Goal: Transaction & Acquisition: Purchase product/service

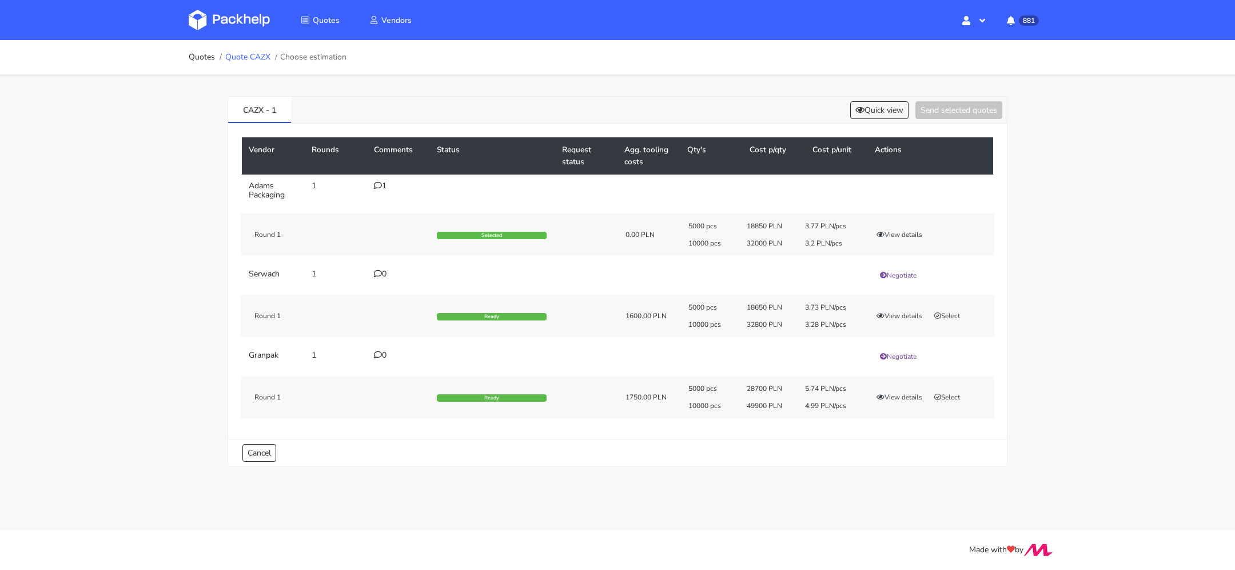
click at [245, 61] on link "Quote CAZX" at bounding box center [247, 57] width 45 height 9
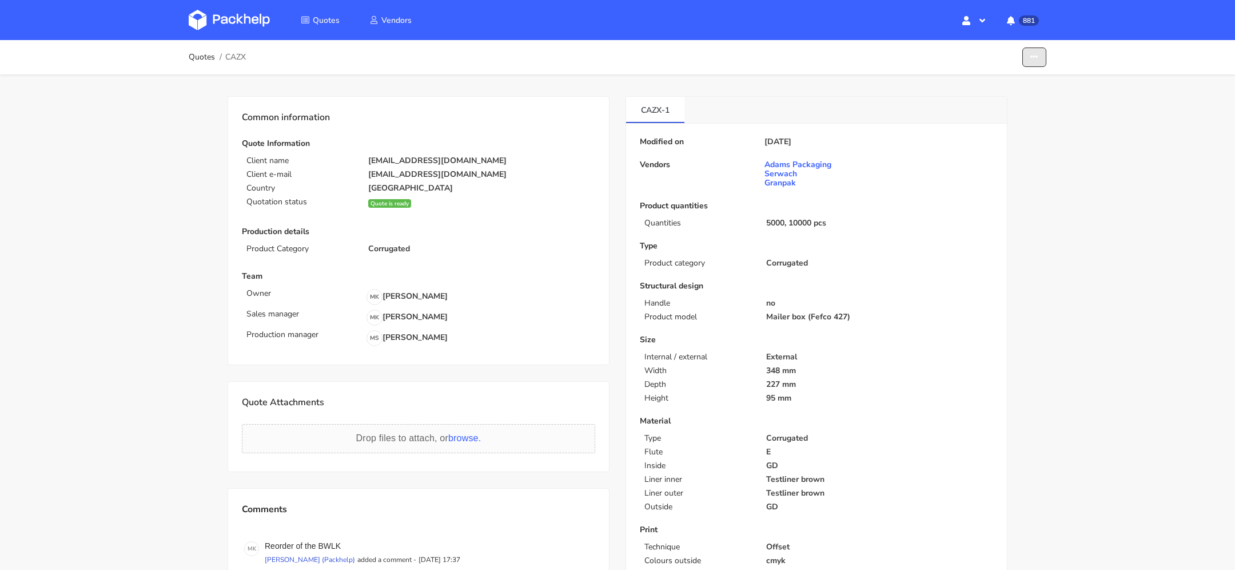
click at [1043, 63] on button "button" at bounding box center [1035, 57] width 24 height 20
click at [1000, 128] on link "Show estimations" at bounding box center [990, 125] width 101 height 19
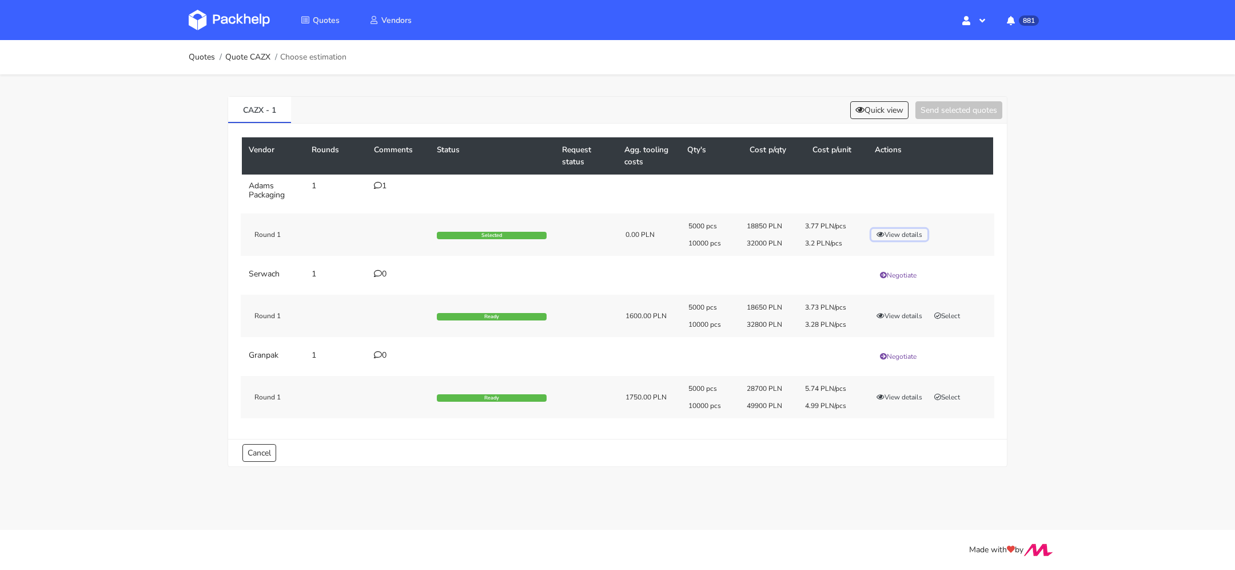
click at [892, 234] on button "View details" at bounding box center [900, 234] width 56 height 11
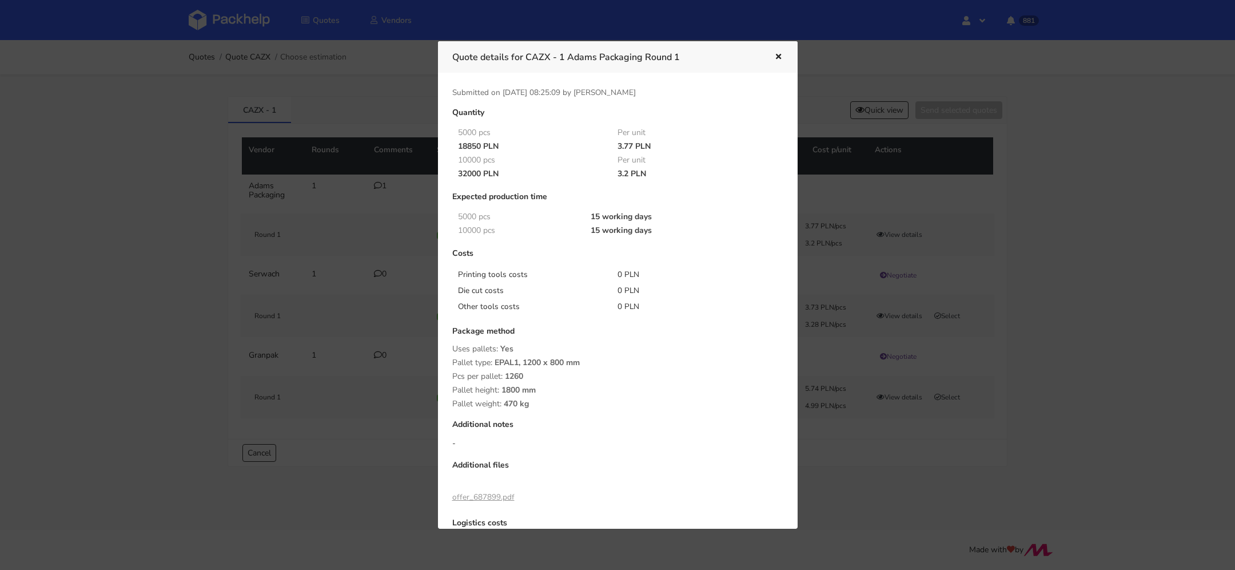
click at [775, 52] on button "button" at bounding box center [777, 57] width 13 height 15
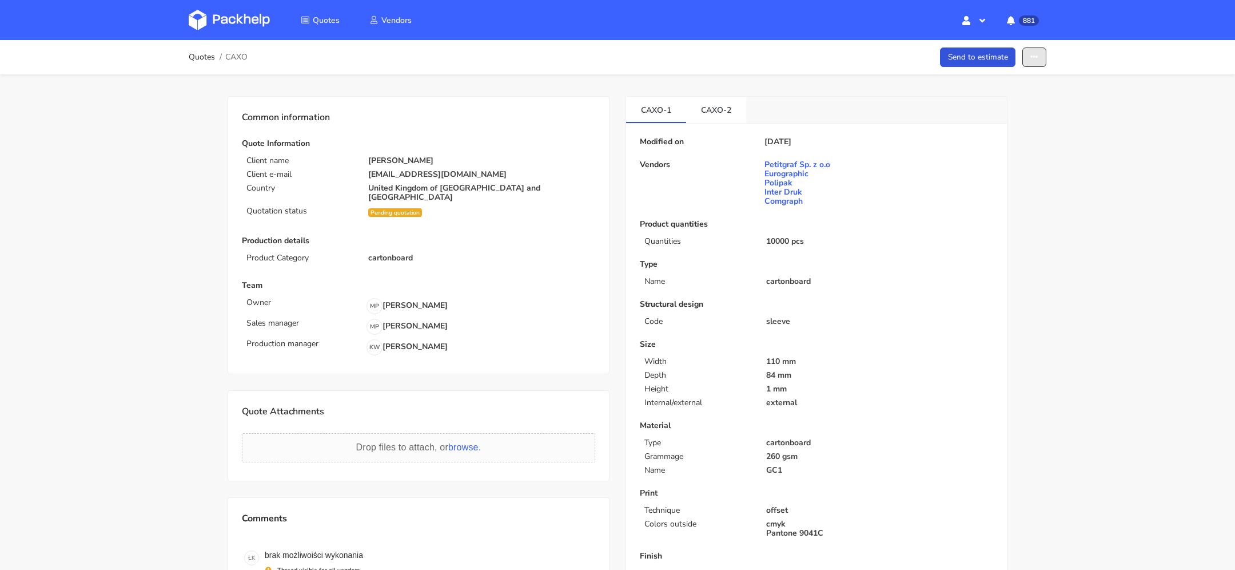
click at [1032, 54] on icon "button" at bounding box center [1035, 57] width 8 height 8
click at [1030, 143] on link "Show estimations" at bounding box center [990, 146] width 101 height 19
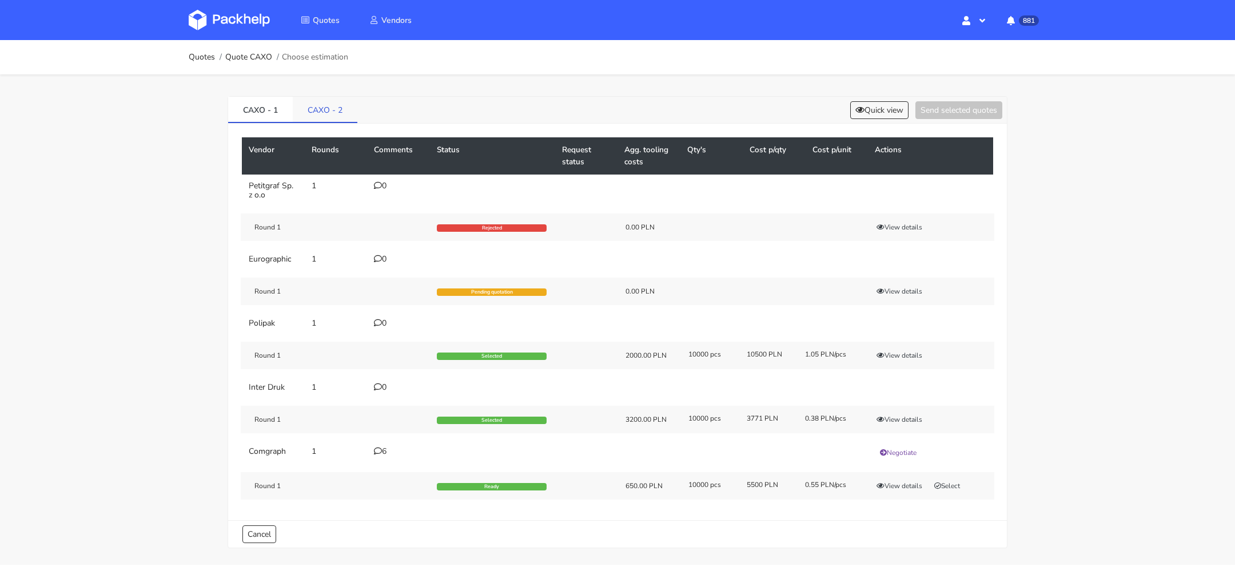
click at [331, 117] on link "CAXO - 2" at bounding box center [325, 109] width 65 height 25
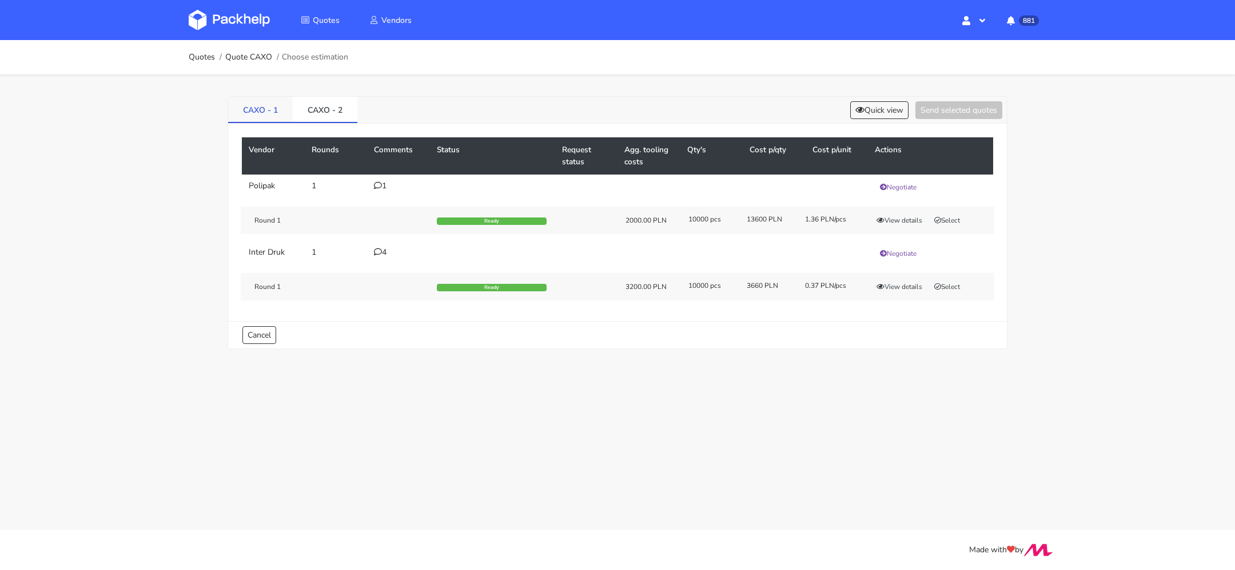
click at [256, 111] on link "CAXO - 1" at bounding box center [260, 109] width 65 height 25
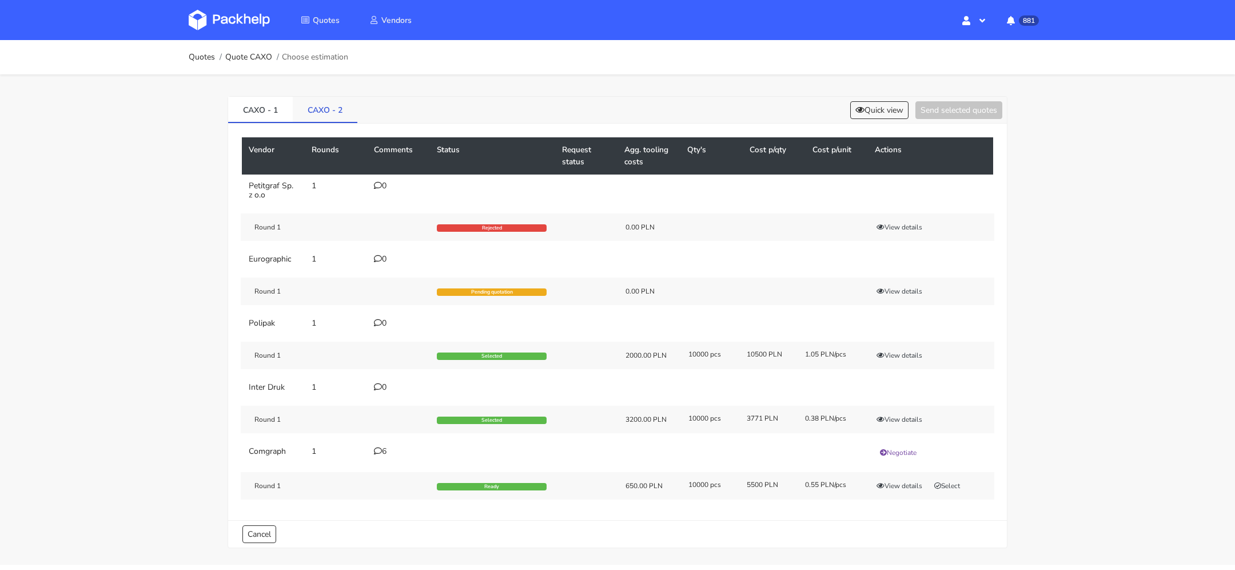
click at [331, 105] on link "CAXO - 2" at bounding box center [325, 109] width 65 height 25
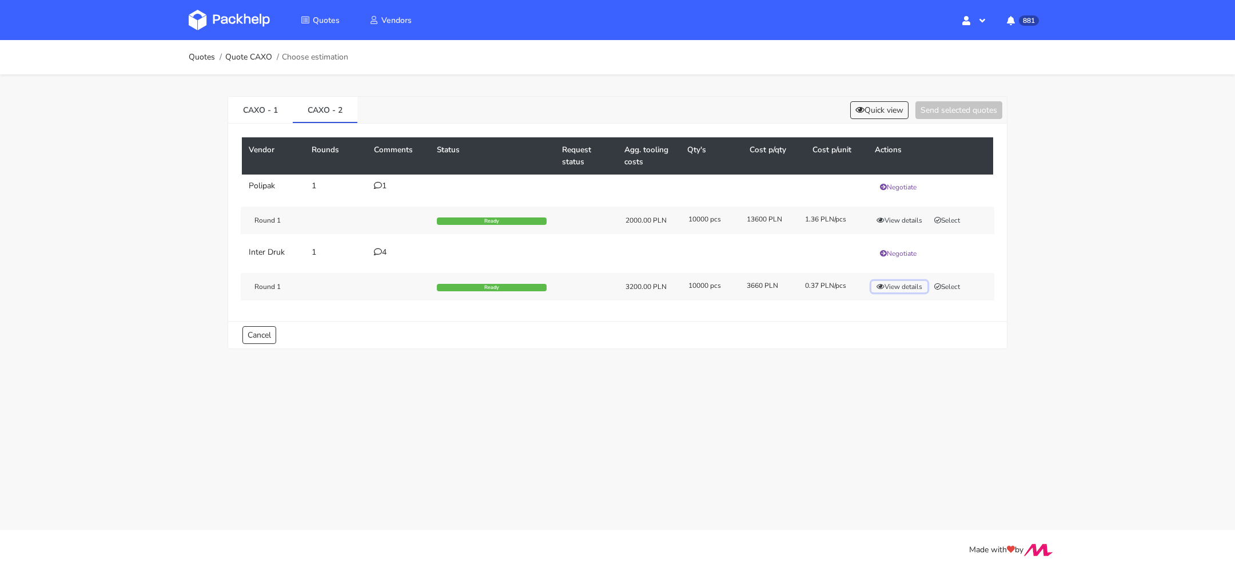
click at [913, 281] on button "View details" at bounding box center [900, 286] width 56 height 11
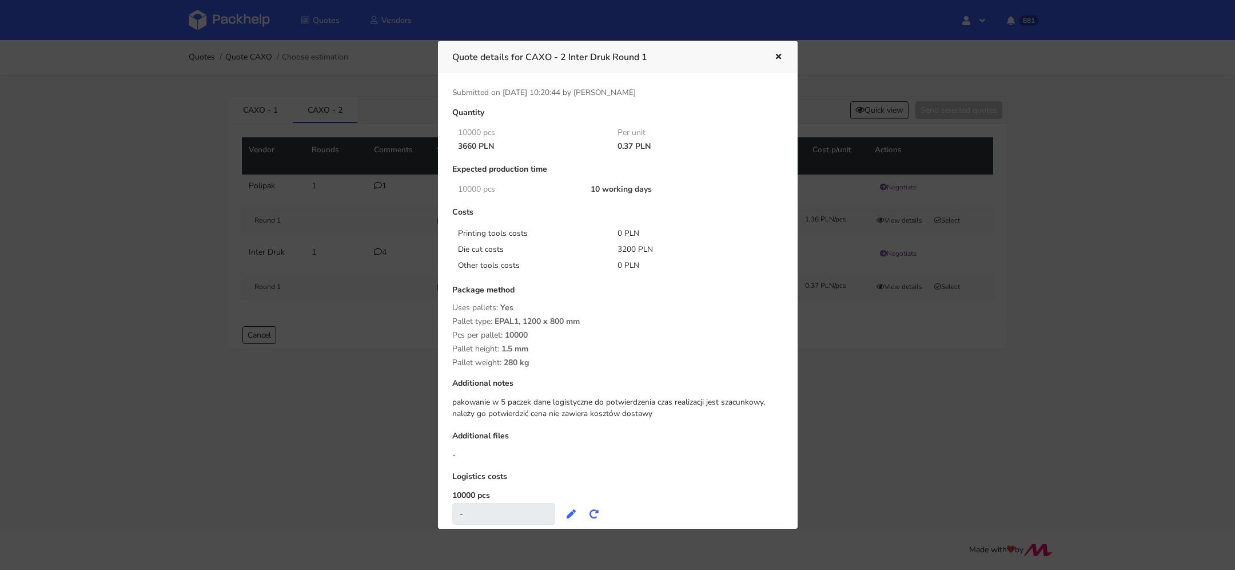
click at [775, 57] on icon "button" at bounding box center [779, 57] width 10 height 8
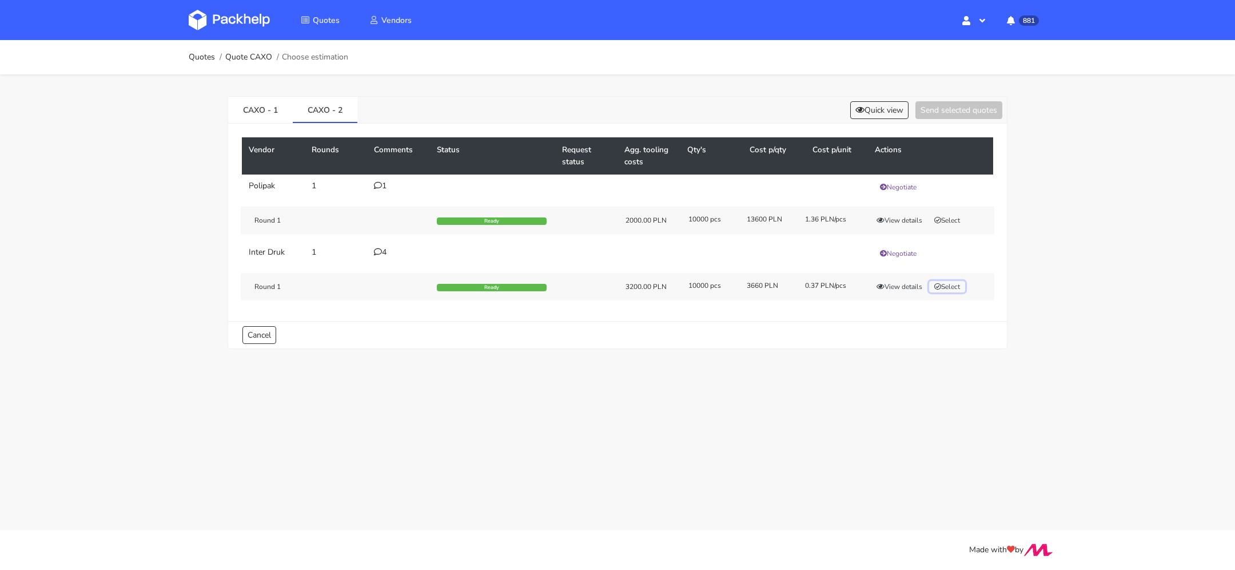
click at [954, 285] on button "Select" at bounding box center [947, 286] width 36 height 11
click at [929, 107] on button "Send selected quotes ( 1 )" at bounding box center [951, 110] width 103 height 18
click at [378, 250] on icon at bounding box center [378, 252] width 8 height 8
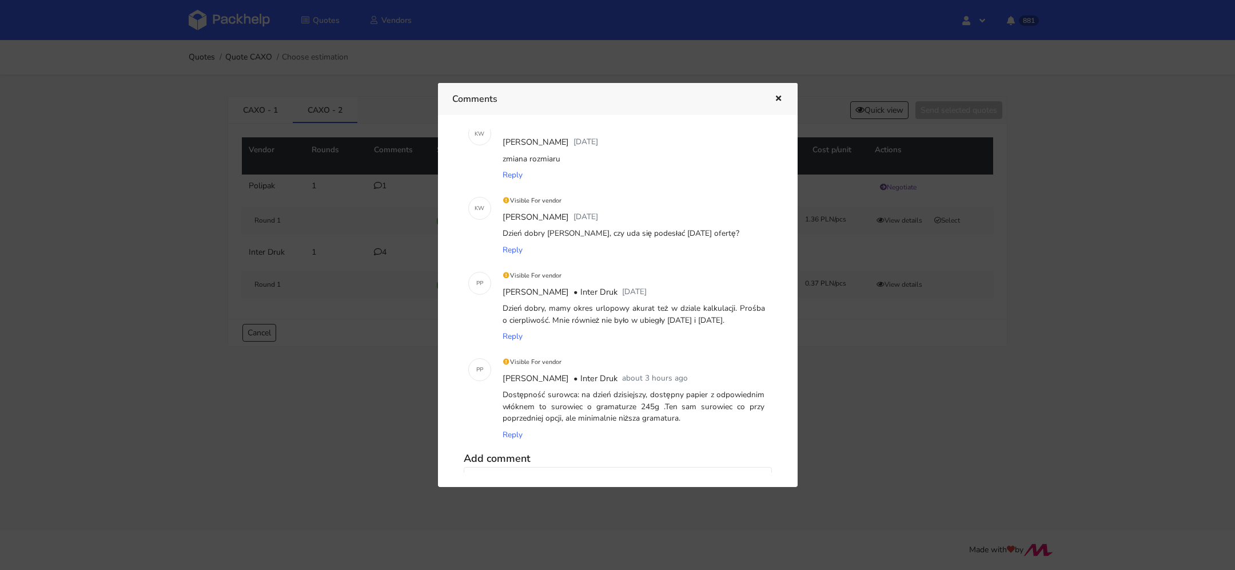
scroll to position [33, 0]
drag, startPoint x: 688, startPoint y: 413, endPoint x: 500, endPoint y: 393, distance: 188.6
click at [500, 393] on div "Dostępność surowca: na dzień dzisiejszy, dostępny papier z odpowiednim włóknem …" at bounding box center [633, 400] width 267 height 39
copy div "Dostępność surowca: na dzień dzisiejszy, dostępny papier z odpowiednim włóknem …"
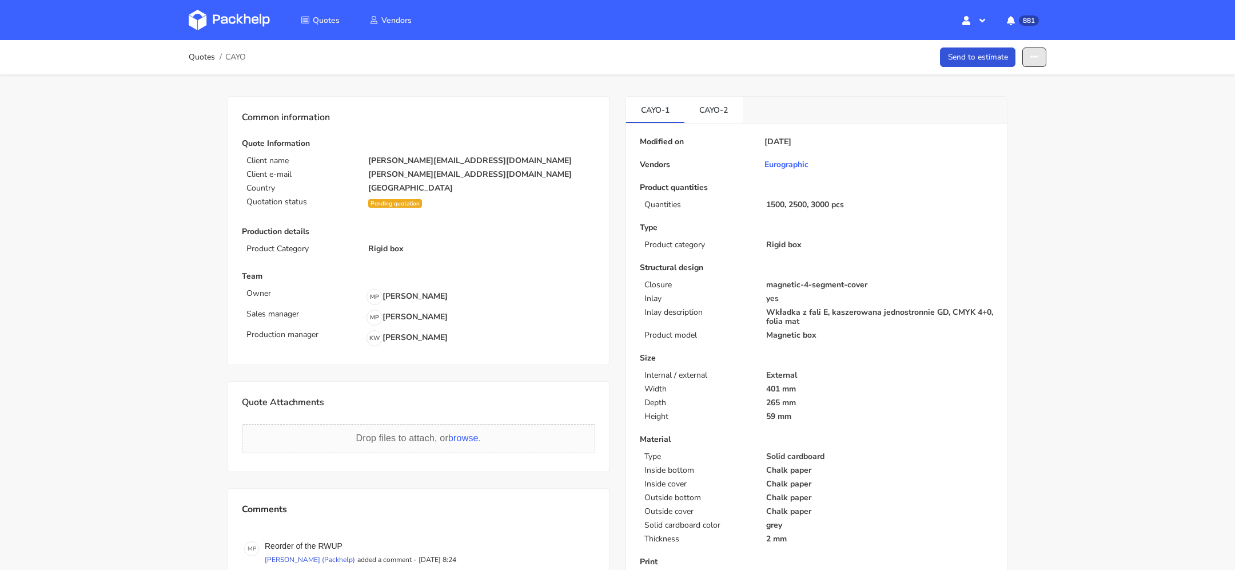
click at [1031, 61] on button "button" at bounding box center [1035, 57] width 24 height 20
click at [1020, 157] on div "Send to estimate Edit quote Missing data Show estimations Reject quote" at bounding box center [991, 125] width 110 height 113
click at [1031, 57] on icon "button" at bounding box center [1035, 57] width 8 height 8
click at [995, 150] on link "Show estimations" at bounding box center [990, 146] width 101 height 19
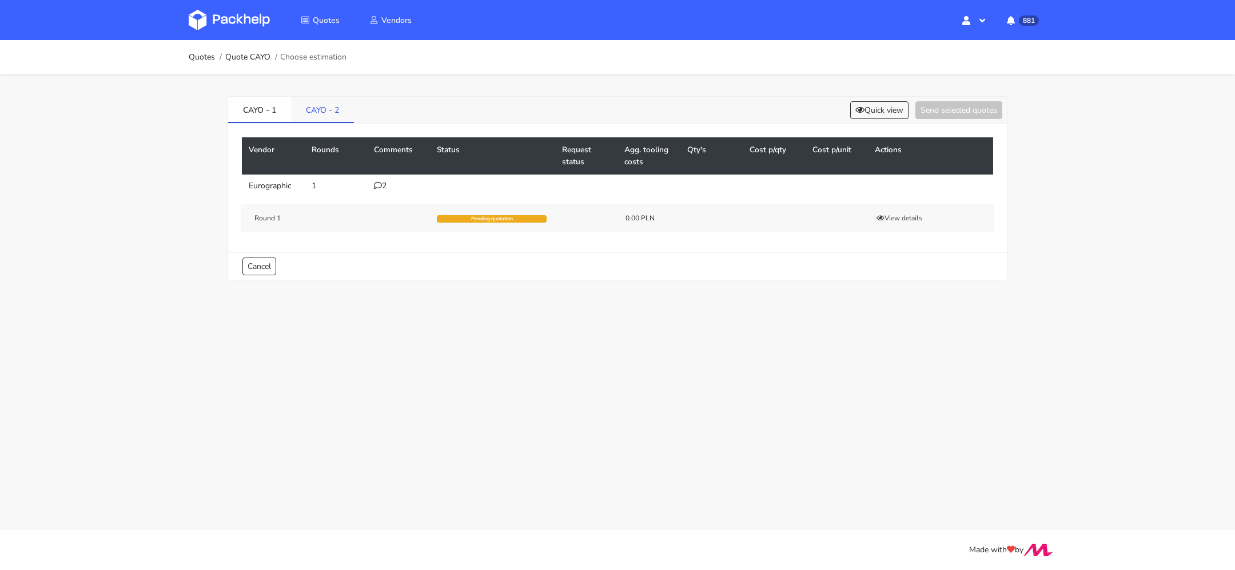
click at [333, 112] on link "CAYO - 2" at bounding box center [322, 109] width 63 height 25
click at [269, 124] on div "Vendor Rounds Comments Status Request status Agg. tooling costs Qty's Cost p/qt…" at bounding box center [617, 188] width 779 height 129
click at [314, 124] on div "Vendor Rounds Comments Status Request status Agg. tooling costs Qty's Cost p/qt…" at bounding box center [617, 188] width 779 height 129
click at [272, 124] on div "Vendor Rounds Comments Status Request status Agg. tooling costs Qty's Cost p/qt…" at bounding box center [617, 188] width 779 height 129
click at [265, 108] on link "CAYO - 1" at bounding box center [259, 109] width 63 height 25
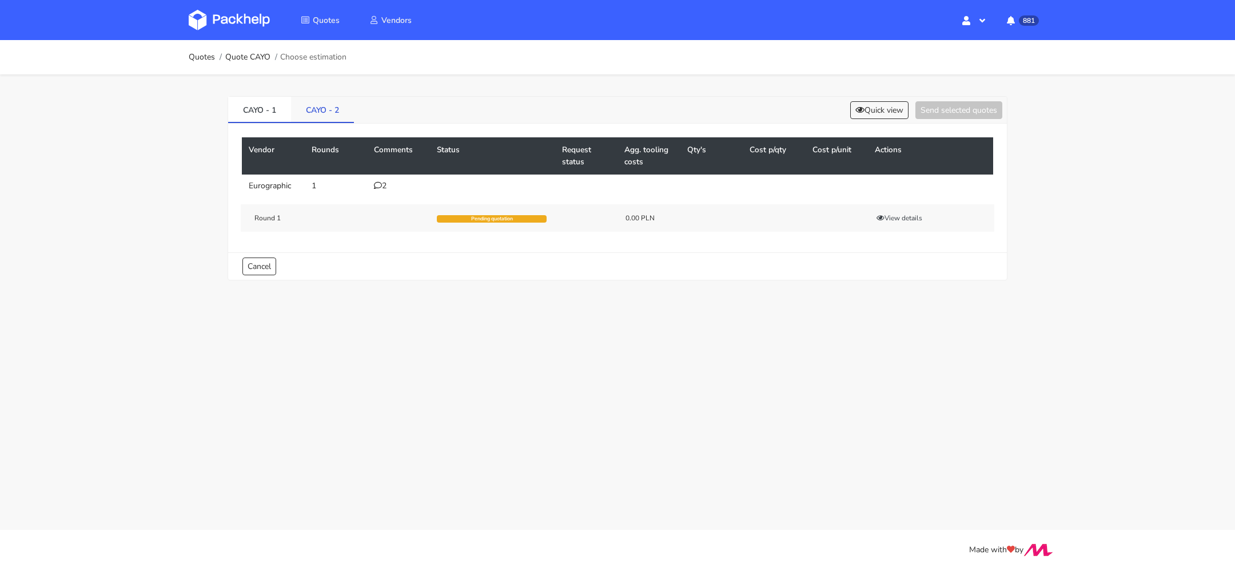
click at [323, 108] on link "CAYO - 2" at bounding box center [322, 109] width 63 height 25
click at [260, 112] on link "CAYO - 1" at bounding box center [259, 109] width 63 height 25
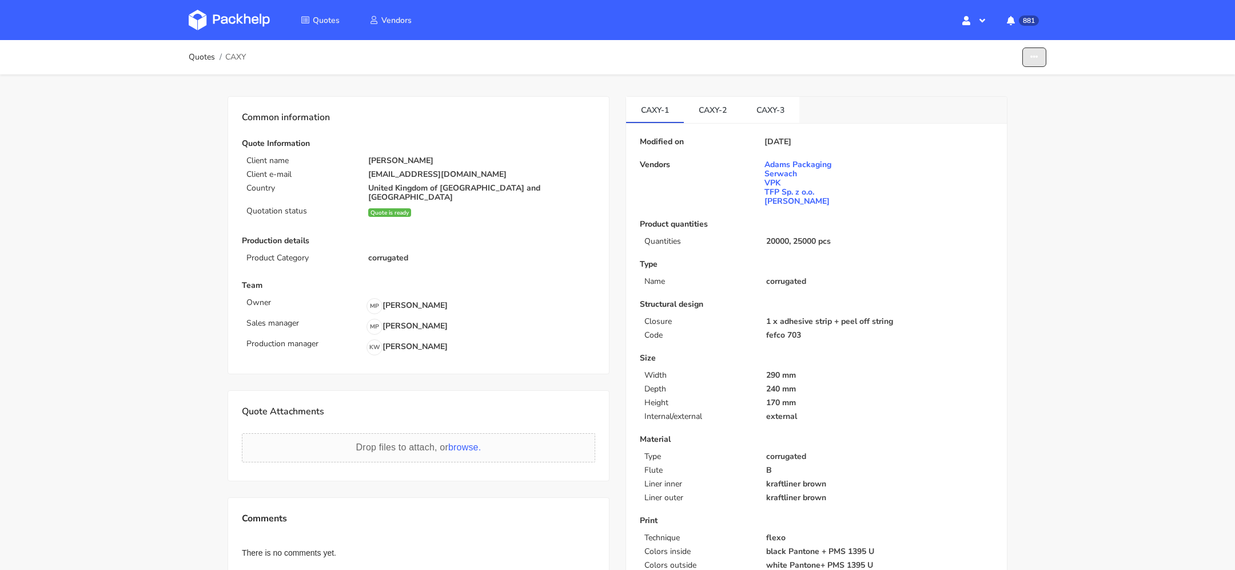
click at [1036, 47] on button "button" at bounding box center [1035, 57] width 24 height 20
click at [982, 119] on link "Show estimations" at bounding box center [990, 125] width 101 height 19
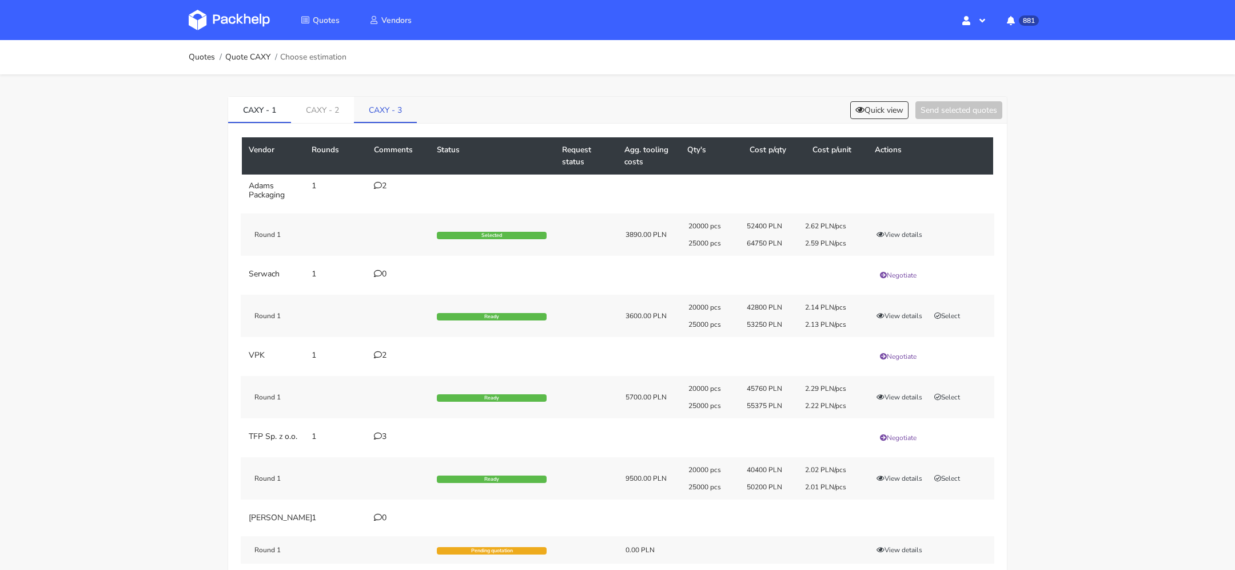
click at [392, 120] on link "CAXY - 3" at bounding box center [385, 109] width 63 height 25
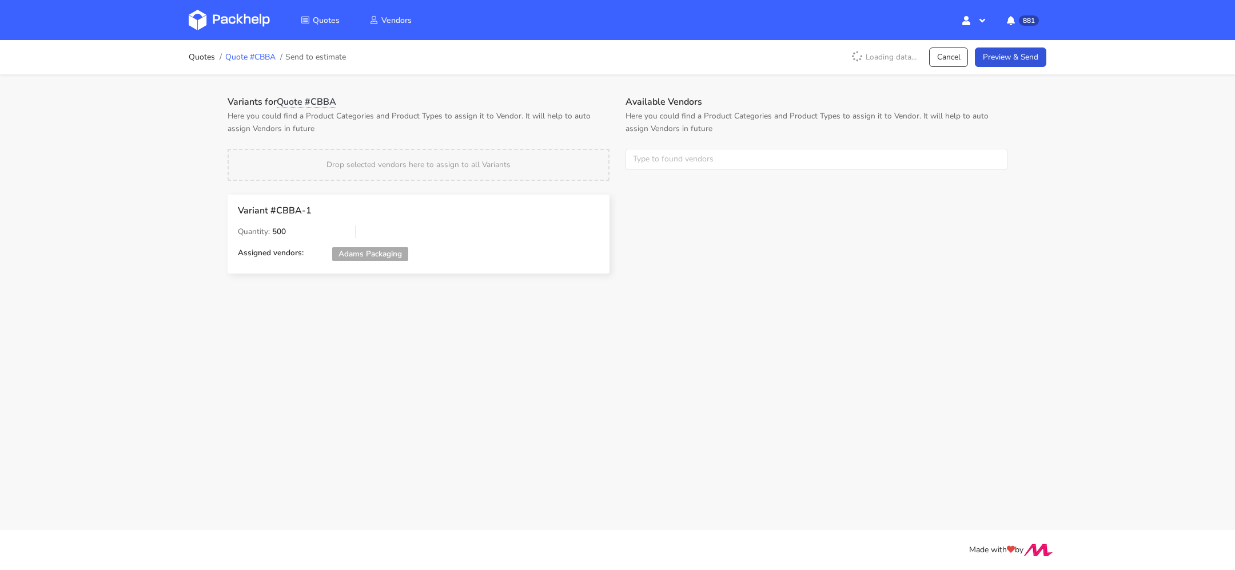
click at [241, 57] on link "Quote #CBBA" at bounding box center [250, 57] width 50 height 9
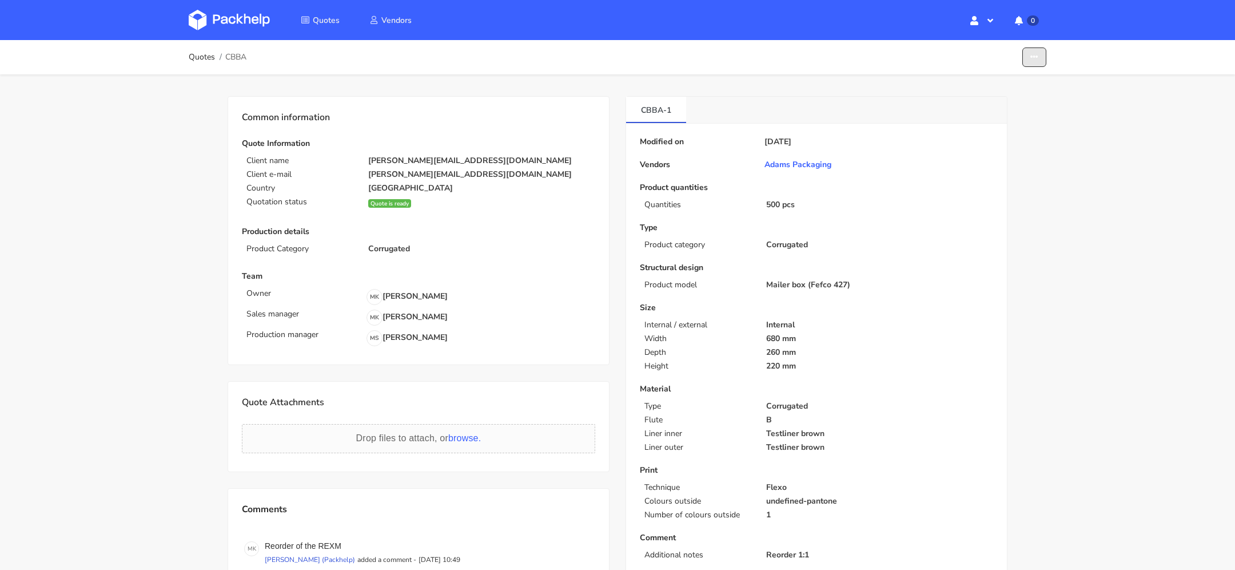
click at [1039, 51] on button "button" at bounding box center [1035, 57] width 24 height 20
click at [1014, 124] on link "Show estimations" at bounding box center [990, 125] width 101 height 19
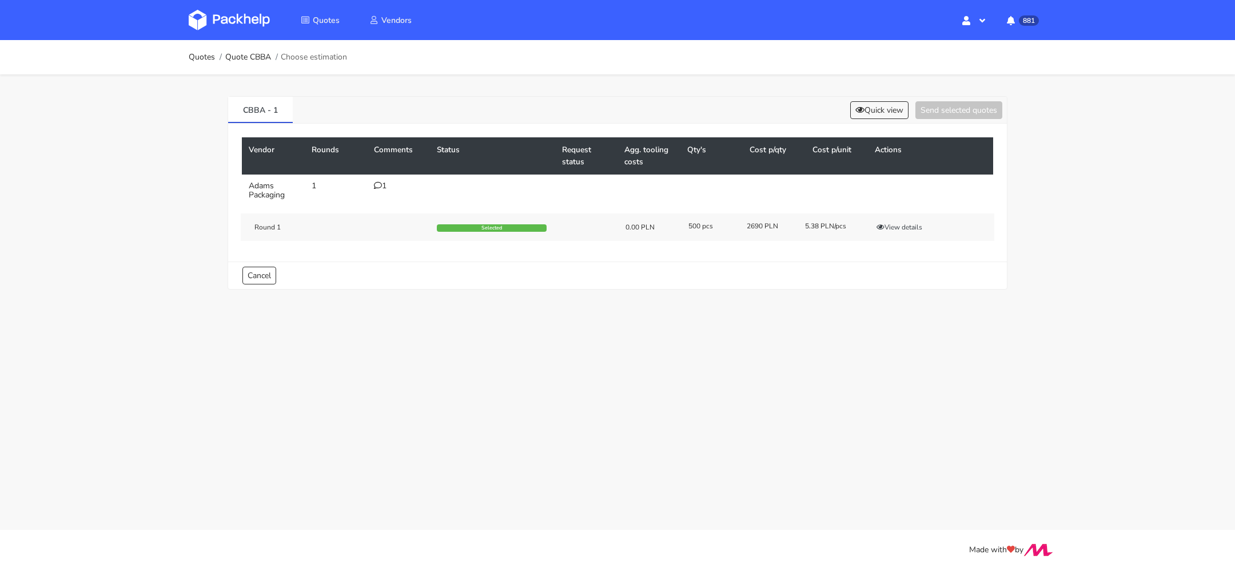
click at [902, 220] on div "Round 1 Selected 0.00 PLN 500 pcs 2690 PLN 5.38 PLN/pcs View details" at bounding box center [618, 226] width 754 height 27
click at [900, 221] on button "View details" at bounding box center [900, 226] width 56 height 11
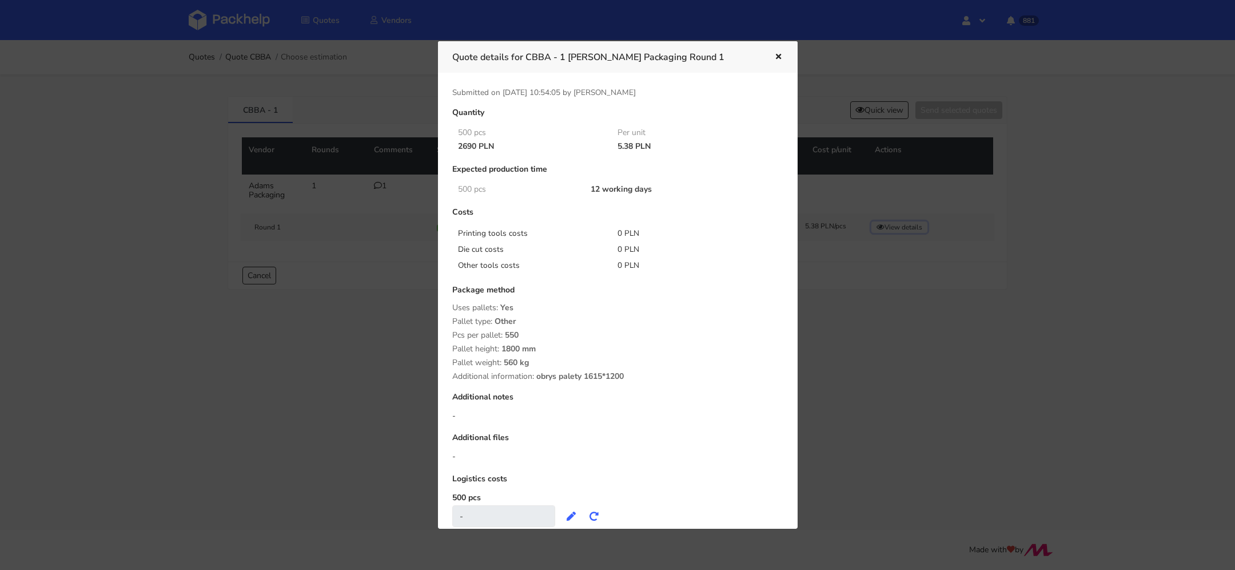
scroll to position [33, 0]
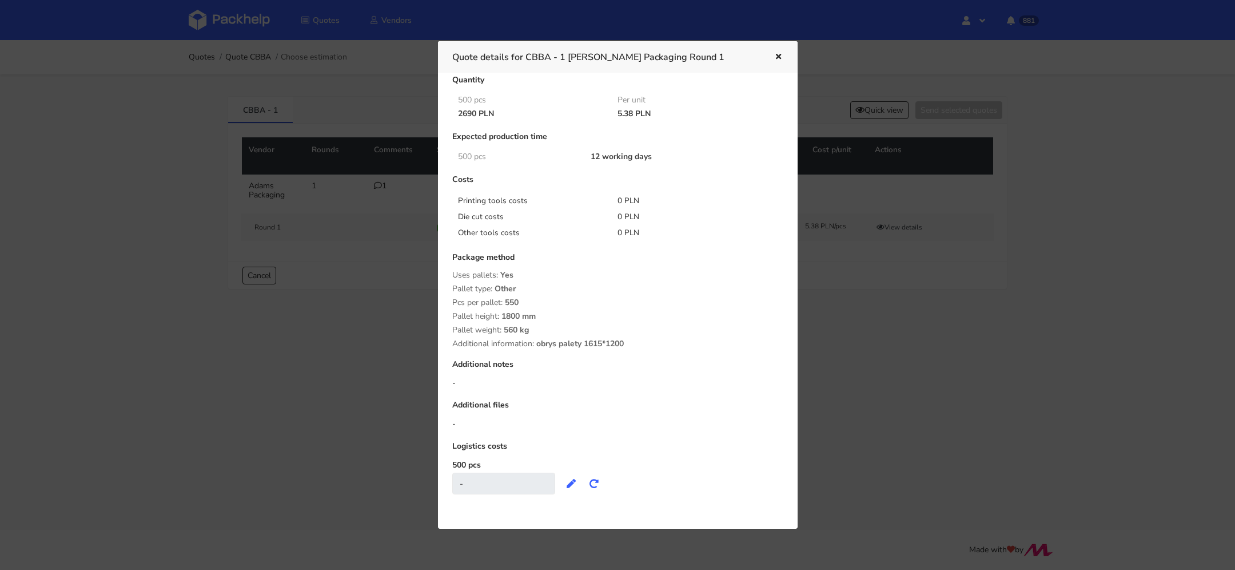
click at [779, 57] on icon "button" at bounding box center [779, 57] width 10 height 8
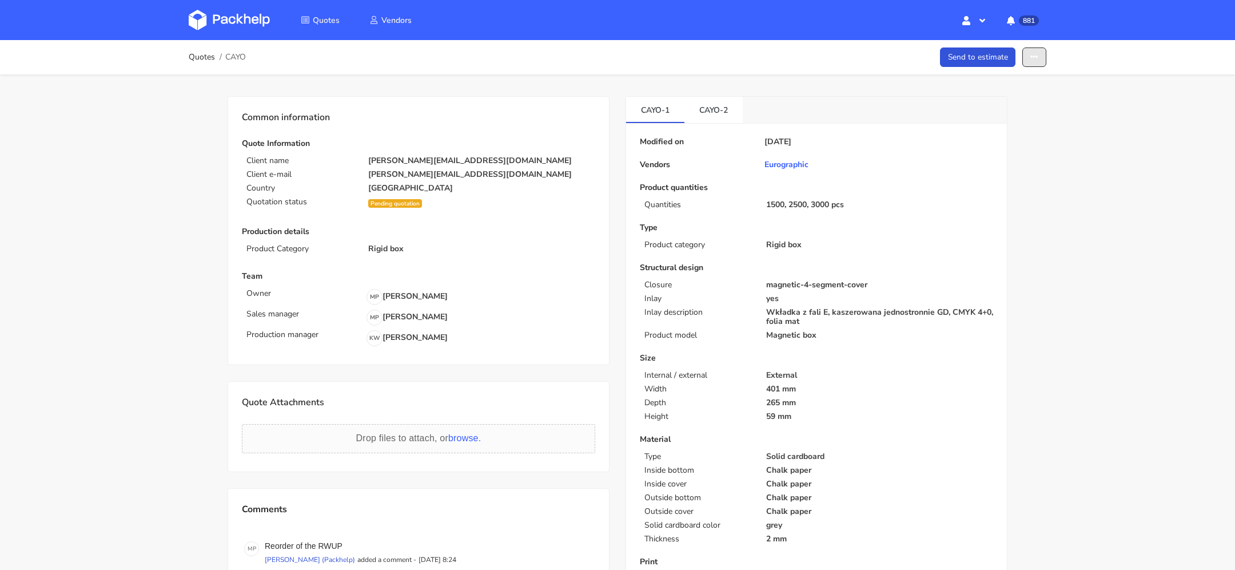
click at [823, 61] on button "button" at bounding box center [1035, 57] width 24 height 20
click at [823, 149] on link "Show estimations" at bounding box center [990, 146] width 101 height 19
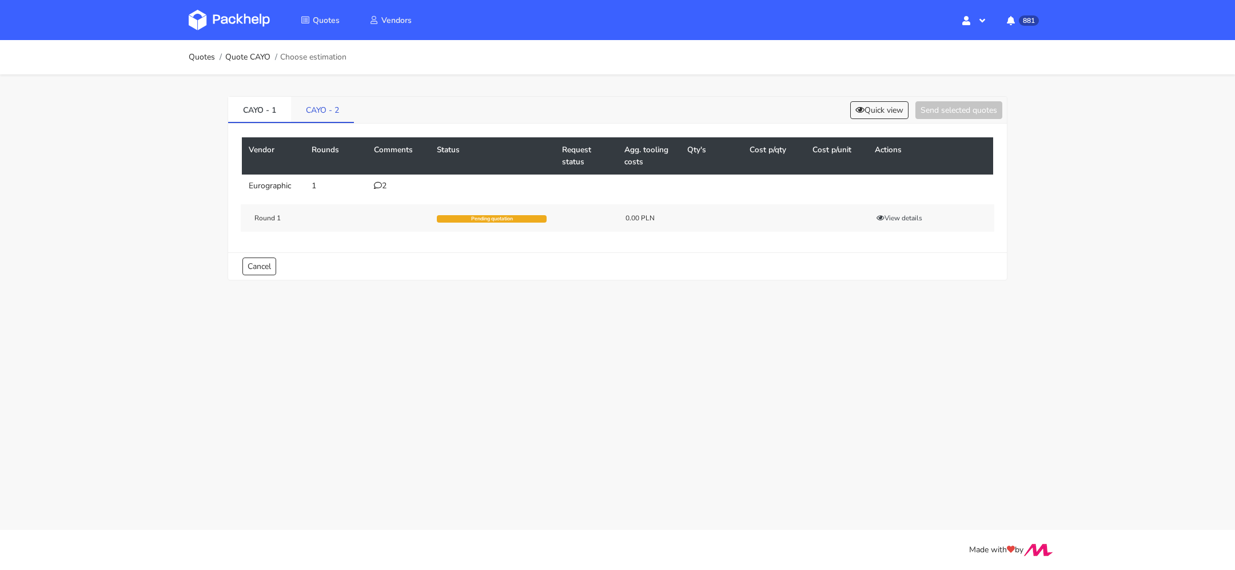
click at [318, 114] on link "CAYO - 2" at bounding box center [322, 109] width 63 height 25
click at [260, 109] on link "CAYO - 1" at bounding box center [259, 109] width 63 height 25
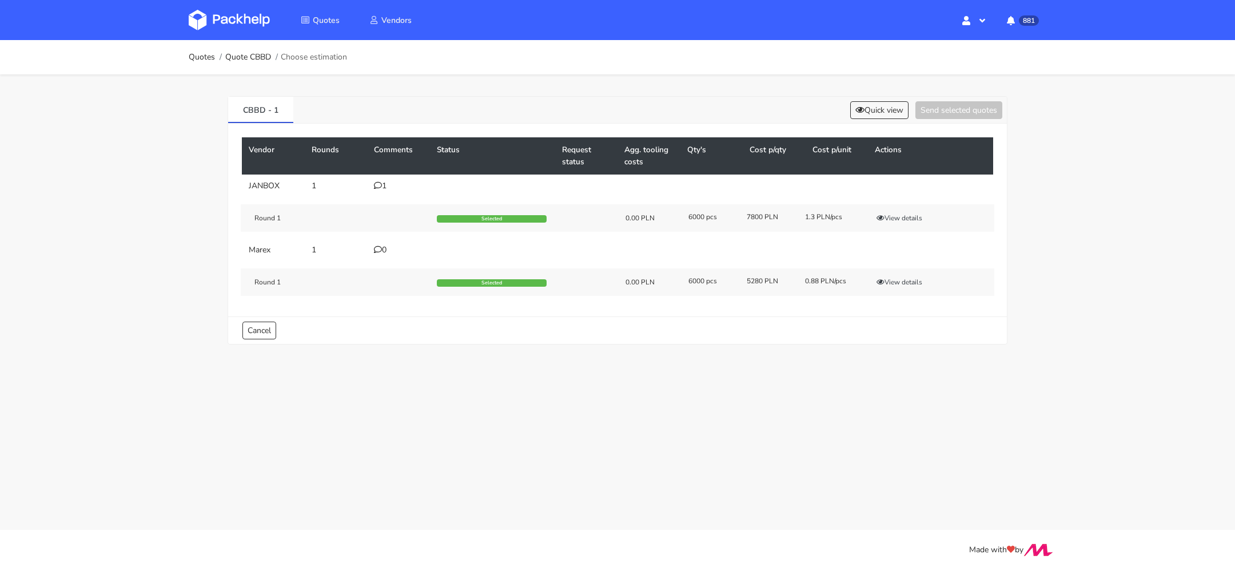
click at [376, 186] on icon at bounding box center [378, 185] width 8 height 8
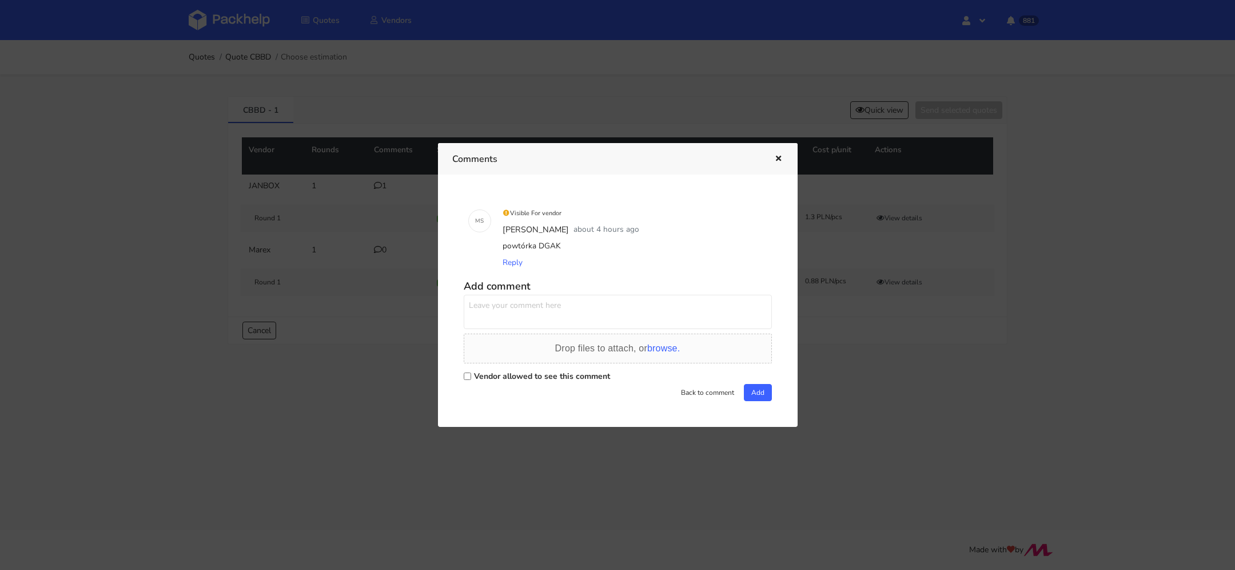
click at [777, 155] on icon "button" at bounding box center [779, 159] width 10 height 8
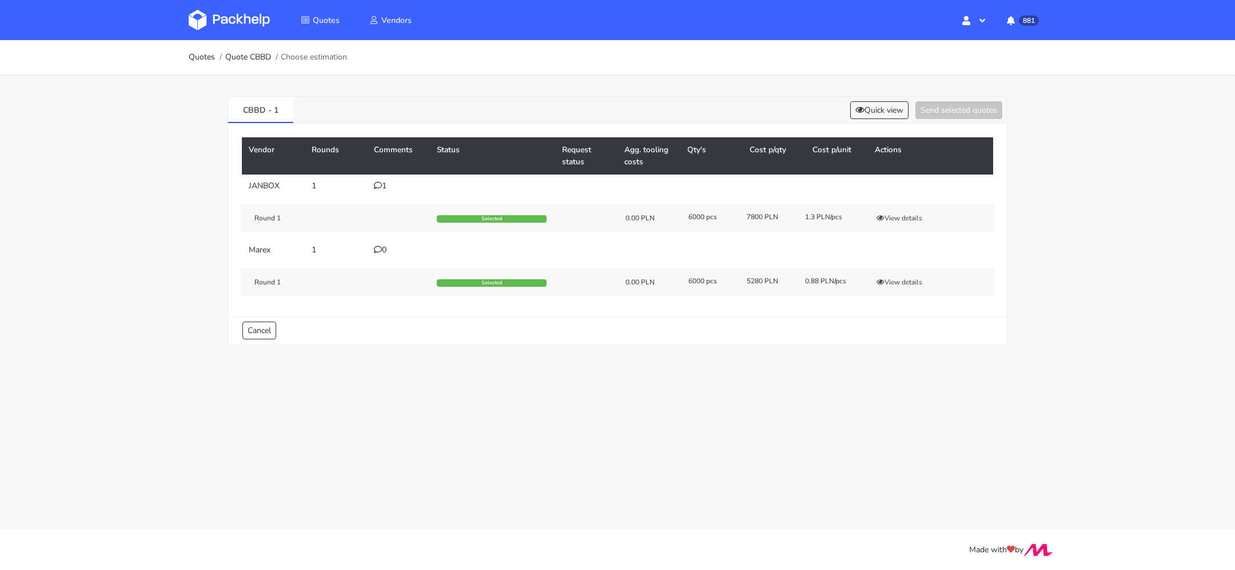
click at [377, 182] on icon at bounding box center [378, 185] width 8 height 8
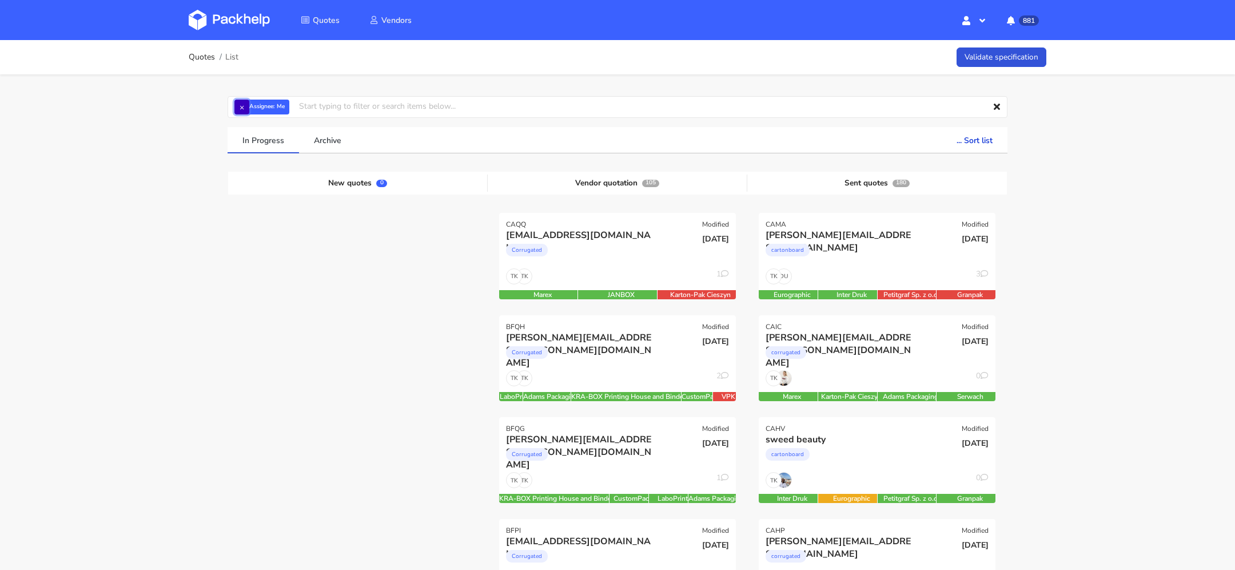
click at [238, 104] on button "×" at bounding box center [241, 107] width 15 height 15
click at [299, 106] on input "text" at bounding box center [618, 107] width 780 height 22
click at [274, 114] on input "CBAB" at bounding box center [618, 107] width 780 height 22
click at [291, 106] on input "CBAB" at bounding box center [618, 107] width 780 height 22
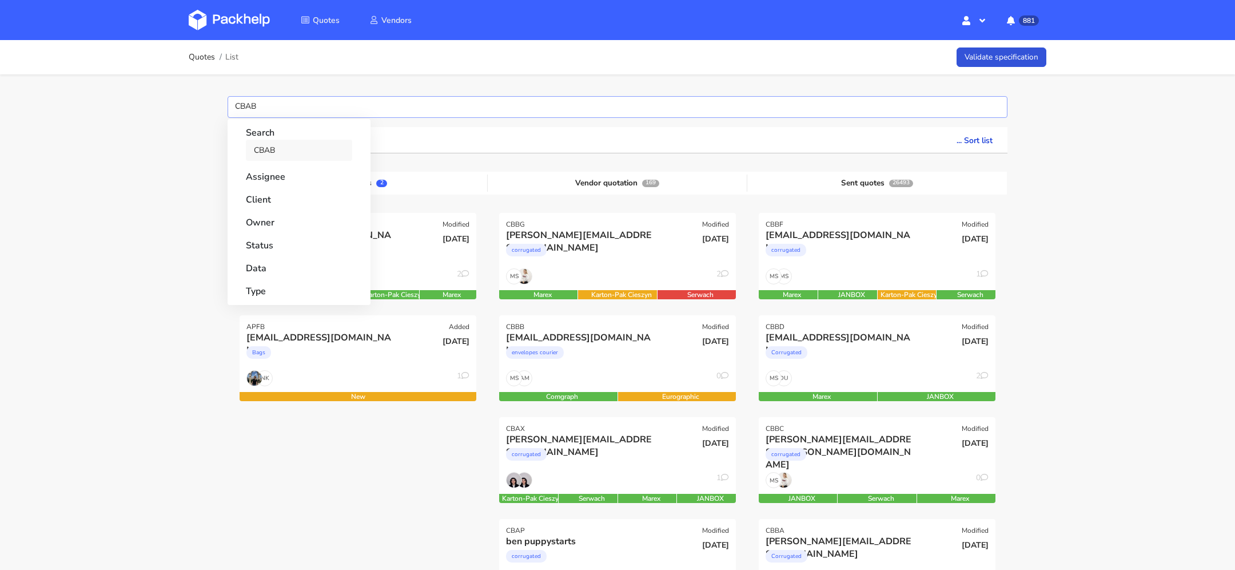
type input "CBAB"
click at [263, 150] on link "CBAB" at bounding box center [299, 150] width 106 height 21
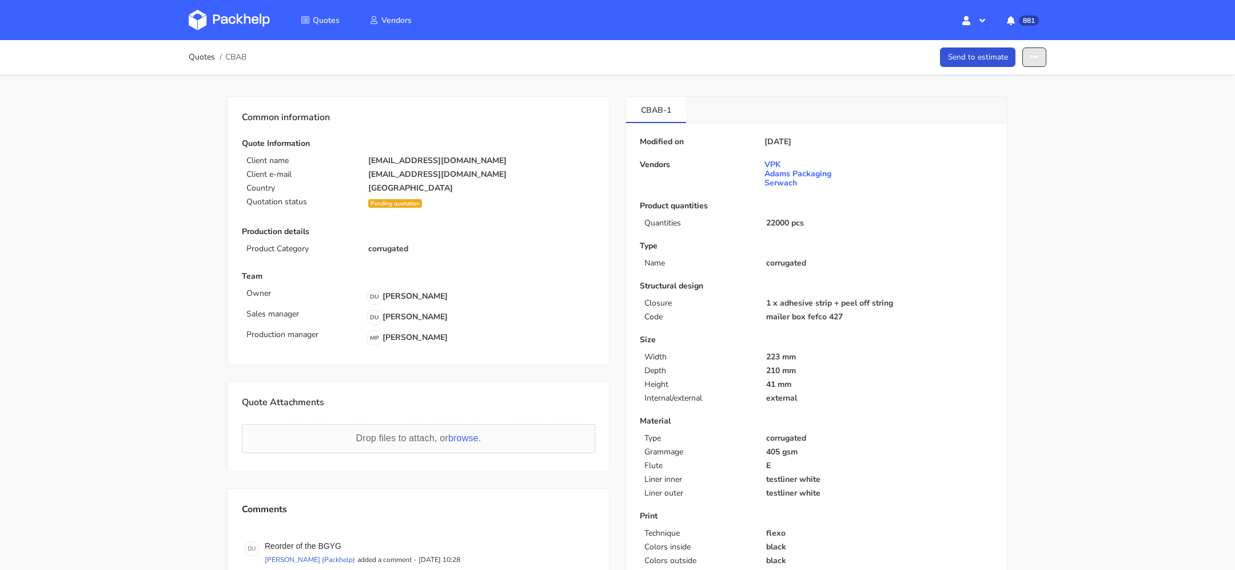
click at [1031, 54] on icon "button" at bounding box center [1035, 57] width 8 height 8
click at [1008, 143] on link "Show estimations" at bounding box center [990, 146] width 101 height 19
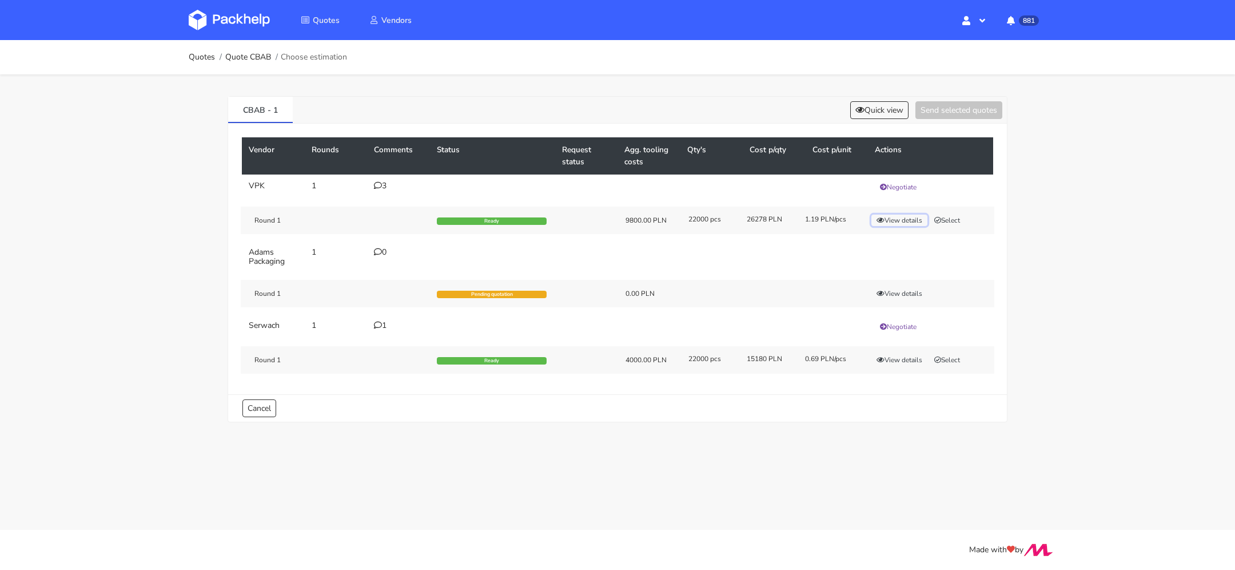
click at [908, 221] on button "View details" at bounding box center [900, 219] width 56 height 11
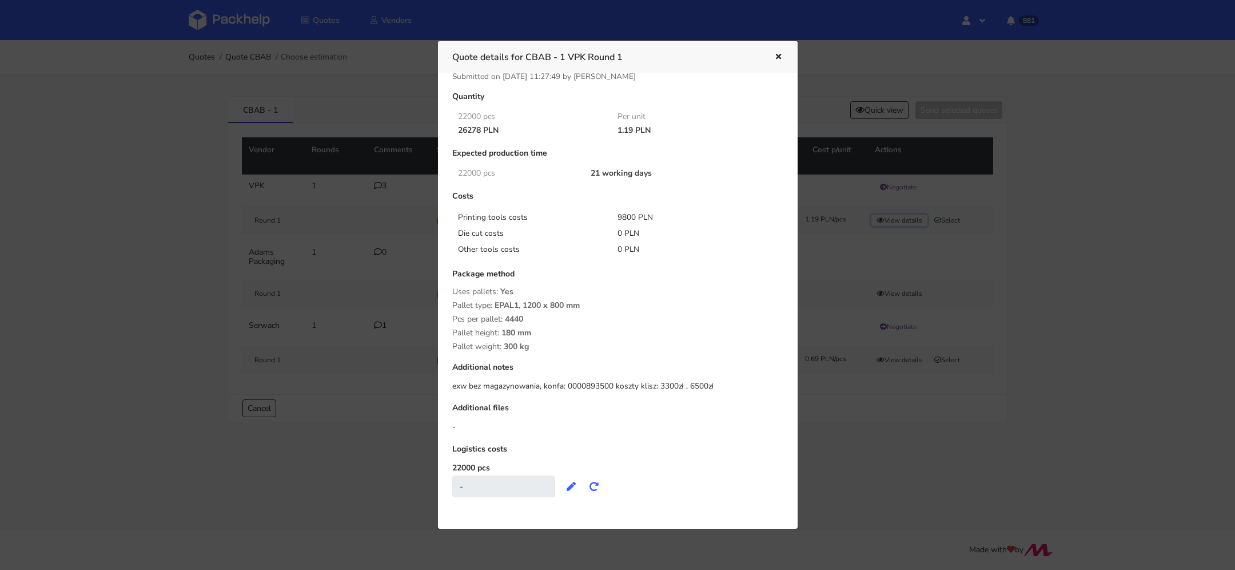
scroll to position [19, 0]
click at [779, 55] on icon "button" at bounding box center [779, 57] width 10 height 8
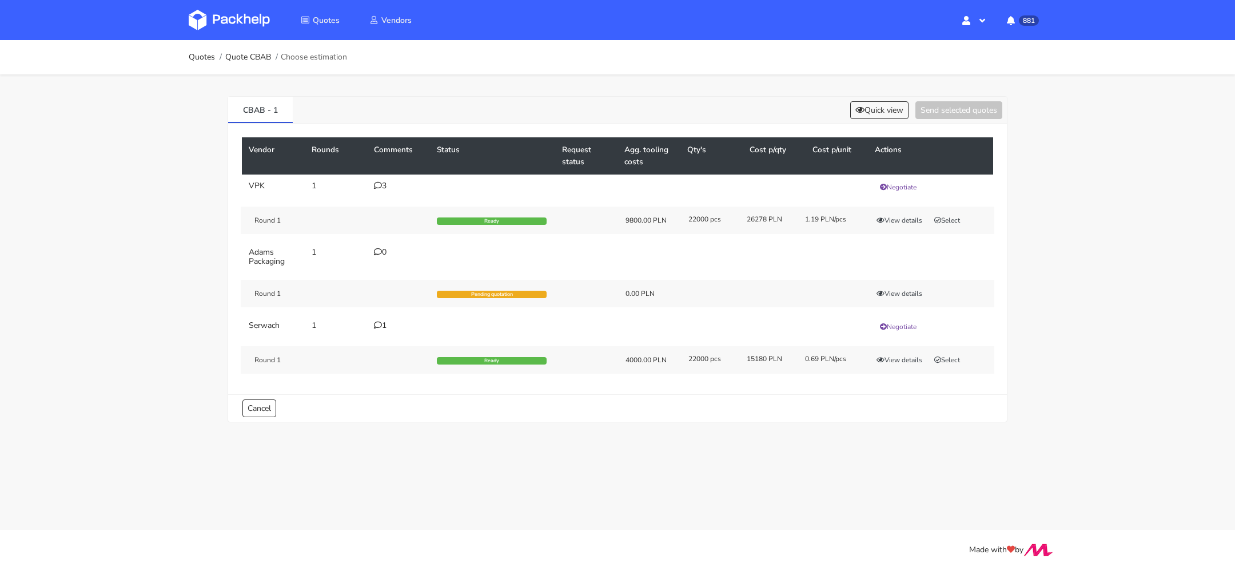
click at [377, 184] on icon at bounding box center [378, 185] width 8 height 8
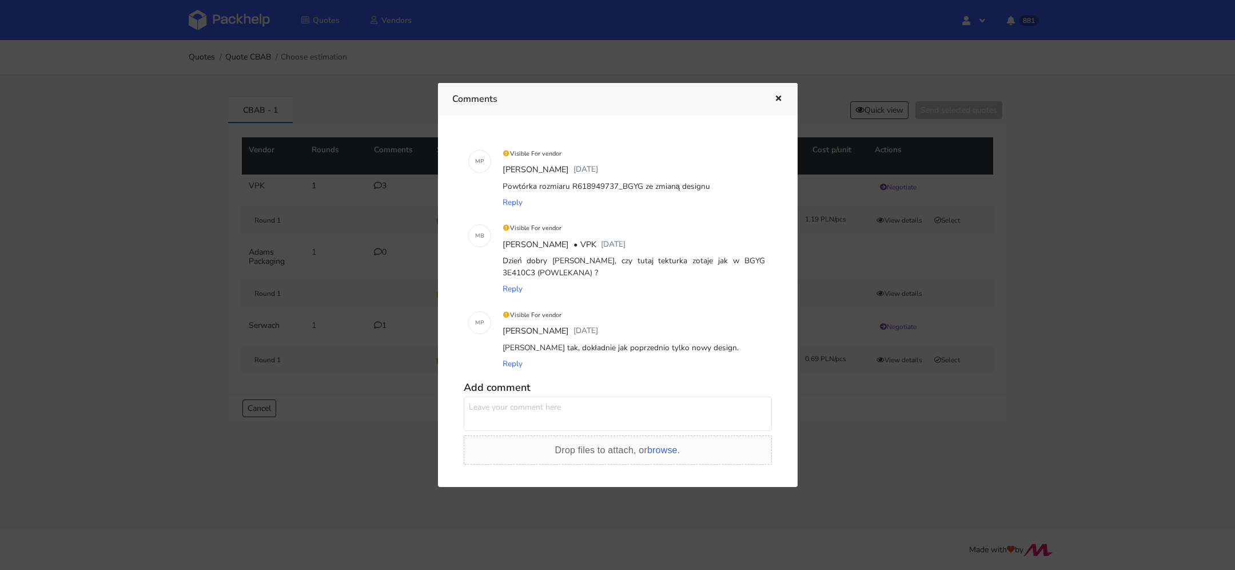
click at [780, 95] on icon "button" at bounding box center [779, 99] width 10 height 8
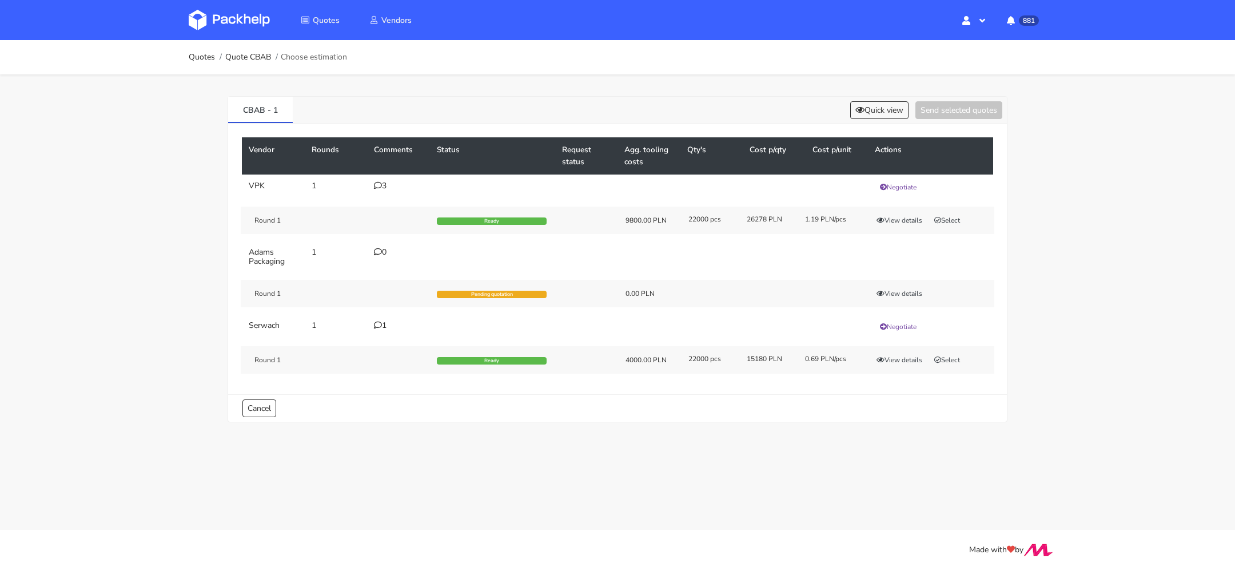
drag, startPoint x: 803, startPoint y: 216, endPoint x: 860, endPoint y: 365, distance: 159.8
click at [860, 365] on tbody "VPK 1 3 Negotiate Round 1 Ready 9800.00 PLN 22000 pcs 26278 PLN 1.19 PLN/pcs Vi…" at bounding box center [617, 277] width 751 height 206
click at [860, 365] on div "Round 1 Ready 4000.00 PLN 22000 pcs 15180 PLN 0.69 PLN/pcs View details Select" at bounding box center [618, 359] width 754 height 27
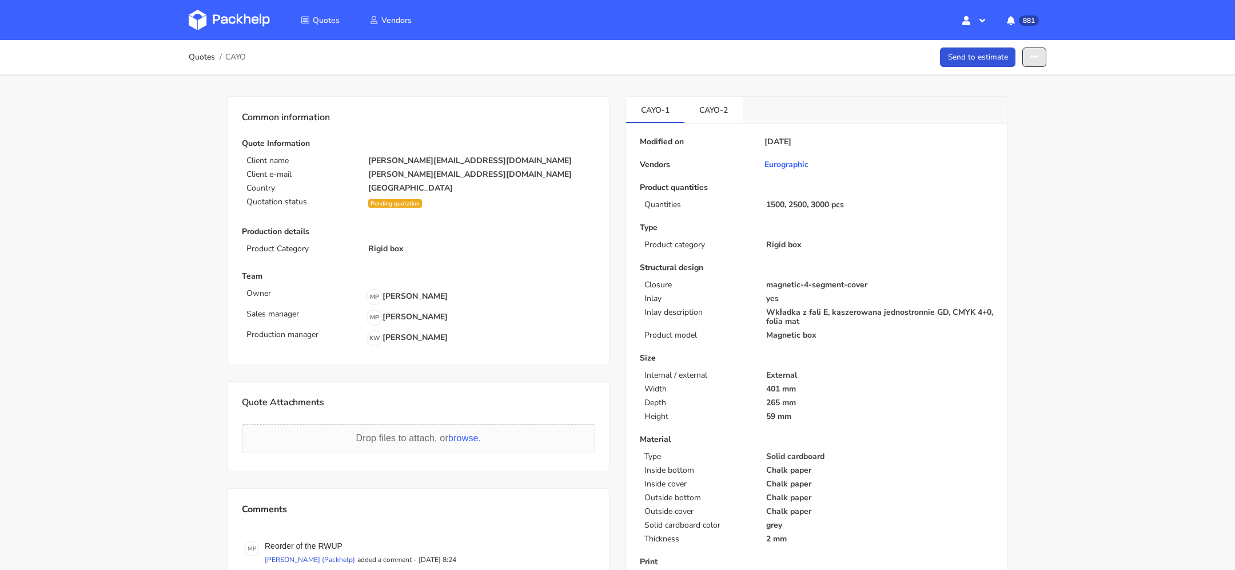
click at [1036, 57] on icon "button" at bounding box center [1035, 57] width 8 height 8
click at [1019, 149] on link "Show estimations" at bounding box center [990, 146] width 101 height 19
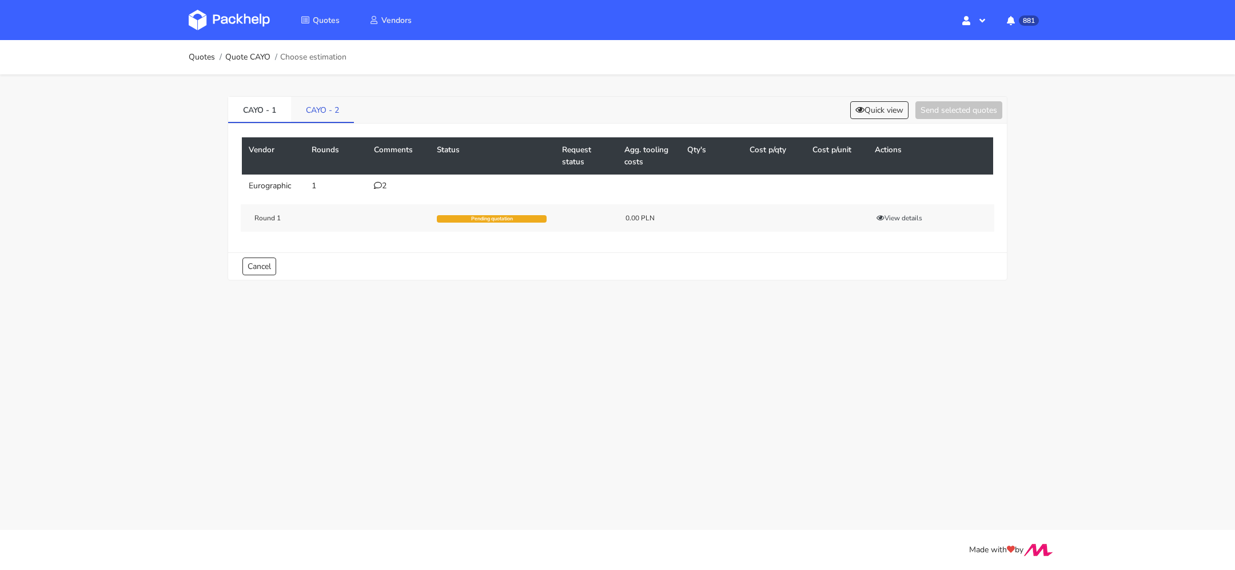
click at [329, 112] on link "CAYO - 2" at bounding box center [322, 109] width 63 height 25
click at [251, 105] on link "CAYO - 1" at bounding box center [259, 109] width 63 height 25
